Goal: Transaction & Acquisition: Purchase product/service

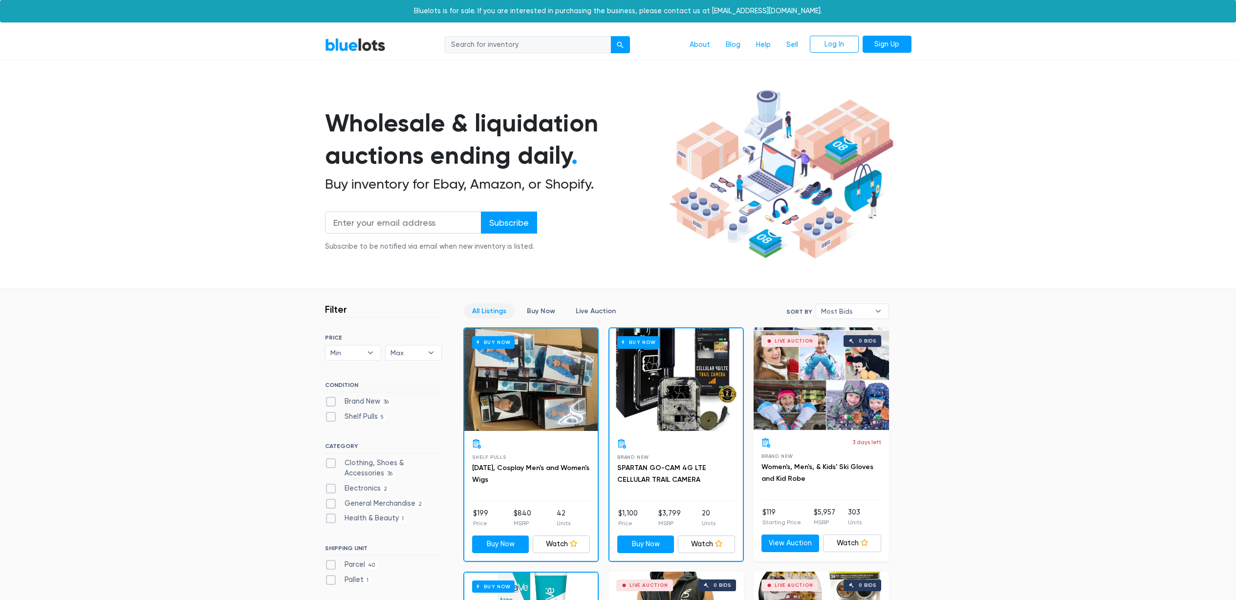
click at [485, 44] on input "search" at bounding box center [528, 45] width 166 height 18
type input "m"
type input "usb cable"
click at [611, 36] on button "submit" at bounding box center [621, 45] width 20 height 18
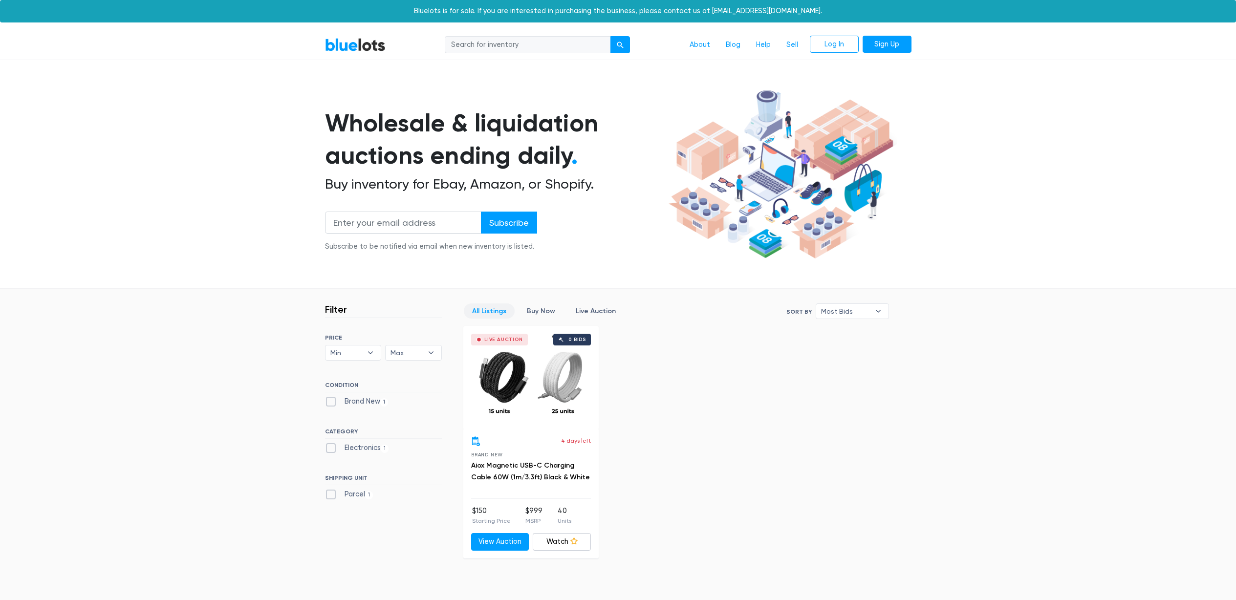
scroll to position [86, 0]
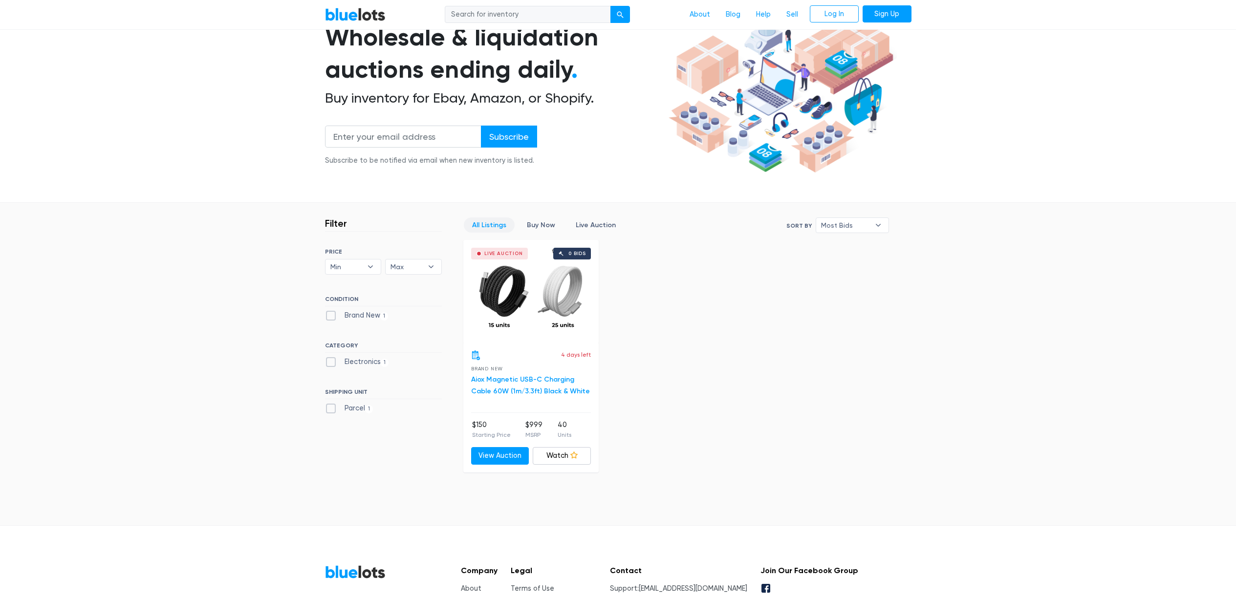
click at [526, 389] on link "Aiox Magnetic USB-C Charging Cable 60W (1m/3.3ft) Black & White" at bounding box center [530, 385] width 119 height 20
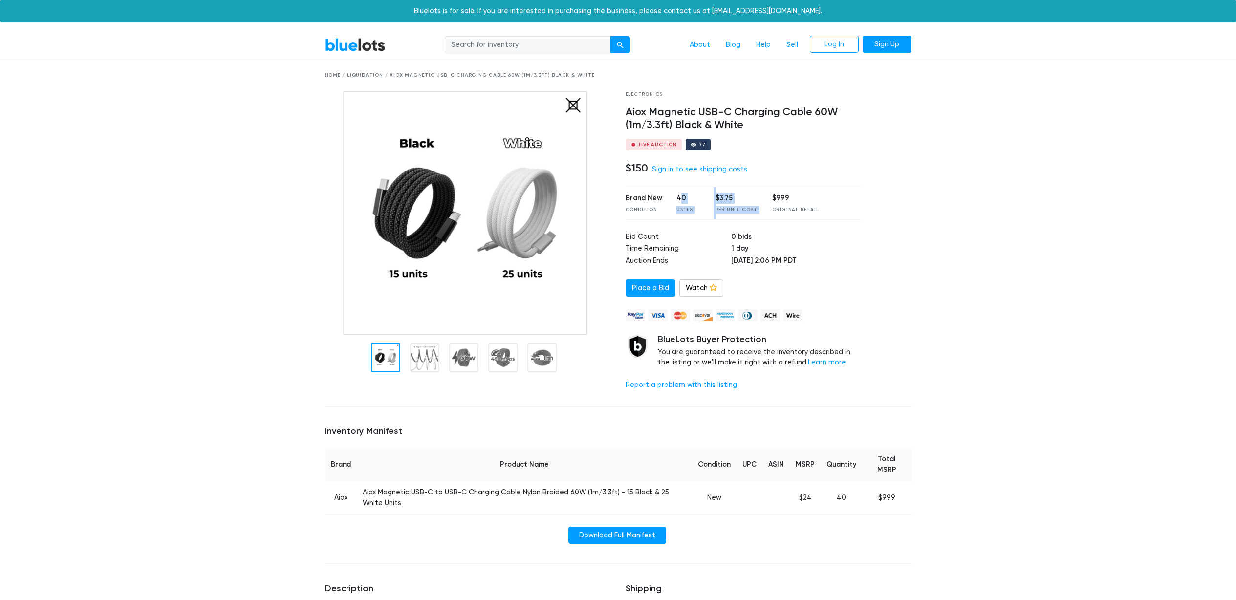
drag, startPoint x: 687, startPoint y: 200, endPoint x: 744, endPoint y: 216, distance: 59.2
click at [744, 216] on div "Brand New Condition 40 Units $3.75 Per Unit Cost $999 Original Retail" at bounding box center [744, 203] width 236 height 33
drag, startPoint x: 798, startPoint y: 213, endPoint x: 701, endPoint y: 210, distance: 96.8
click at [705, 210] on div "Brand New Condition 40 Units $3.75 Per Unit Cost $999 Original Retail" at bounding box center [744, 203] width 236 height 33
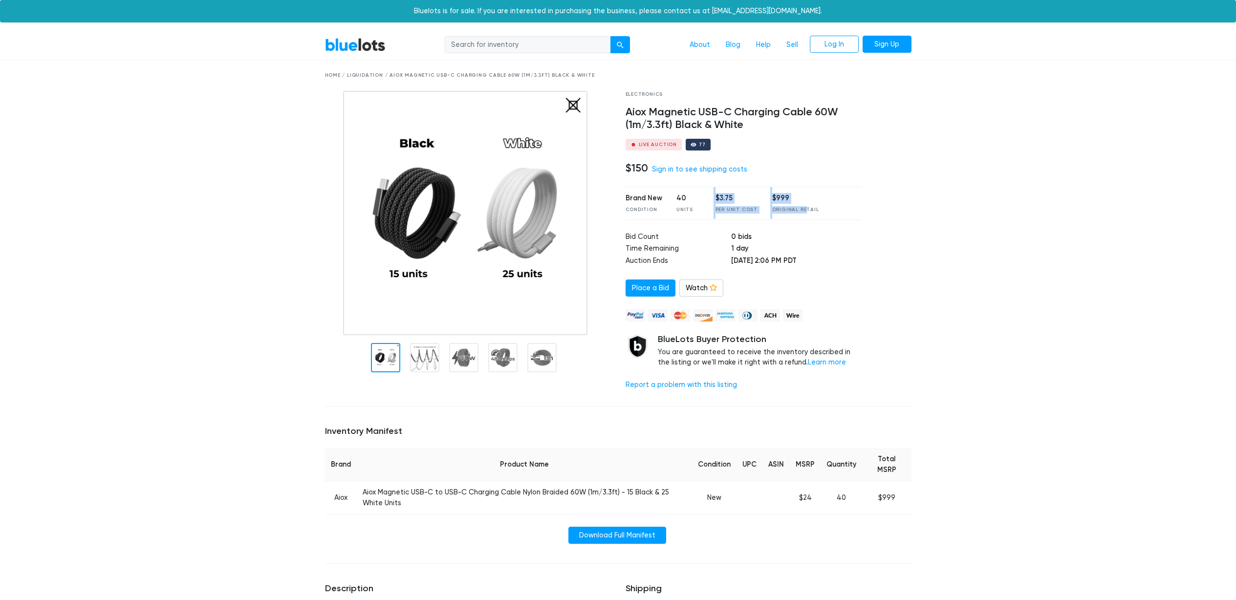
click at [701, 210] on div "Brand New Condition 40 Units $3.75 Per Unit Cost $999 Original Retail" at bounding box center [744, 203] width 236 height 33
drag, startPoint x: 652, startPoint y: 206, endPoint x: 762, endPoint y: 208, distance: 109.5
click at [761, 208] on div "Brand New Condition 40 Units $3.75 Per Unit Cost $999 Original Retail" at bounding box center [744, 203] width 236 height 33
click at [762, 208] on div "Brand New Condition 40 Units $3.75 Per Unit Cost $999 Original Retail" at bounding box center [744, 203] width 236 height 33
drag, startPoint x: 763, startPoint y: 208, endPoint x: 701, endPoint y: 210, distance: 62.1
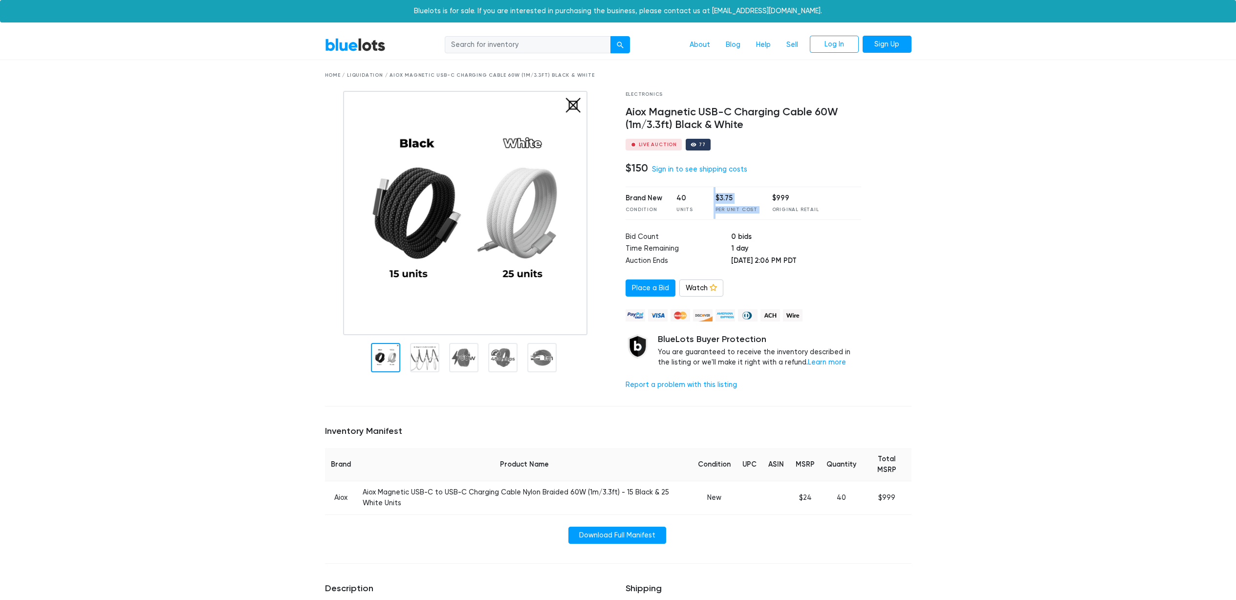
click at [702, 210] on div "Brand New Condition 40 Units $3.75 Per Unit Cost $999 Original Retail" at bounding box center [744, 203] width 236 height 33
click at [701, 210] on div "Brand New Condition 40 Units $3.75 Per Unit Cost $999 Original Retail" at bounding box center [744, 203] width 236 height 33
drag, startPoint x: 663, startPoint y: 207, endPoint x: 731, endPoint y: 207, distance: 68.4
click at [731, 207] on div "Brand New Condition 40 Units $3.75 Per Unit Cost $999 Original Retail" at bounding box center [744, 203] width 236 height 33
drag, startPoint x: 705, startPoint y: 228, endPoint x: 745, endPoint y: 248, distance: 44.4
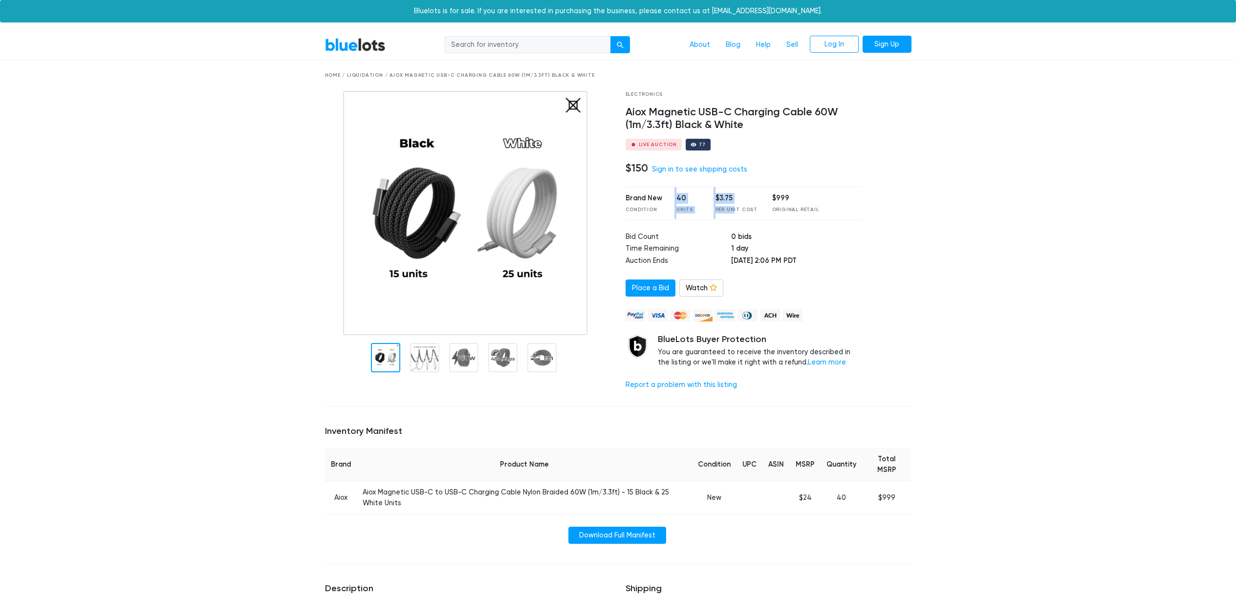
click at [745, 248] on div "Electronics Aiox Magnetic USB-C Charging Cable 60W (1m/3.3ft) Black & White Liv…" at bounding box center [743, 244] width 251 height 307
click at [746, 249] on td "1 day" at bounding box center [796, 249] width 130 height 12
drag, startPoint x: 770, startPoint y: 258, endPoint x: 696, endPoint y: 233, distance: 78.1
click at [700, 253] on tbody "Bid Count 0 bids Time Remaining 1 day Auction Ends Oct 7, 2025 at 2:06 PM PDT" at bounding box center [744, 250] width 236 height 36
drag, startPoint x: 721, startPoint y: 234, endPoint x: 798, endPoint y: 261, distance: 80.9
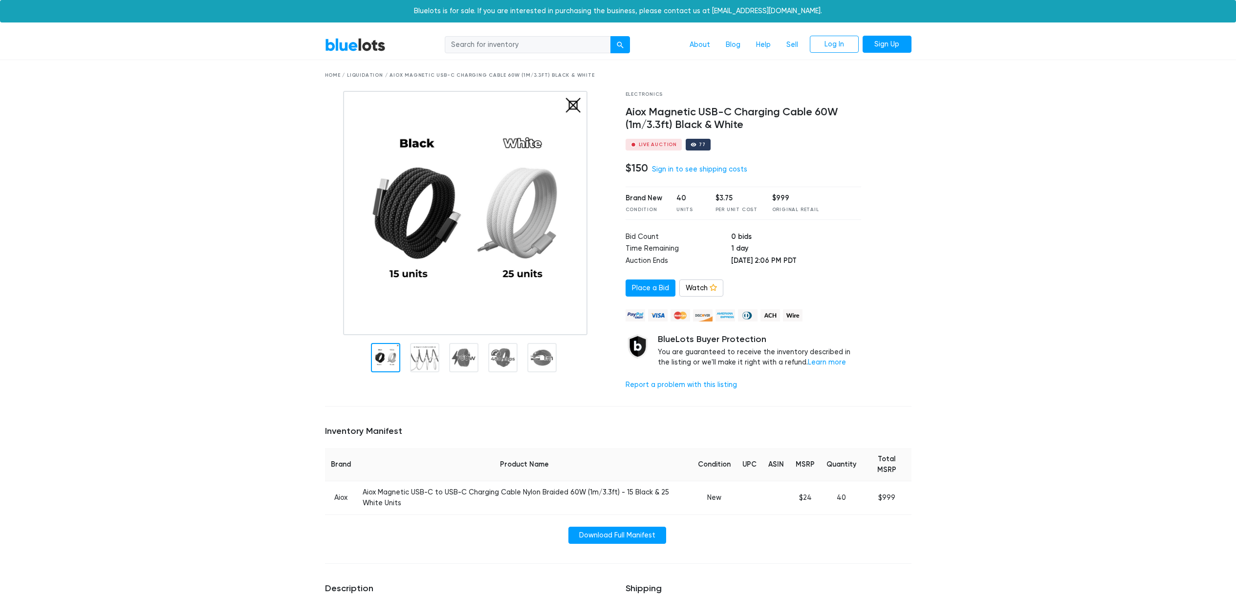
click at [785, 260] on div "Electronics Aiox Magnetic USB-C Charging Cable 60W (1m/3.3ft) Black & White Liv…" at bounding box center [743, 244] width 251 height 307
click at [798, 262] on td "Oct 7, 2025 at 2:06 PM PDT" at bounding box center [796, 262] width 130 height 12
drag, startPoint x: 801, startPoint y: 261, endPoint x: 722, endPoint y: 259, distance: 79.2
click at [731, 260] on td "Oct 7, 2025 at 2:06 PM PDT" at bounding box center [796, 262] width 130 height 12
click at [731, 259] on td "Oct 7, 2025 at 2:06 PM PDT" at bounding box center [796, 262] width 130 height 12
